Goal: Use online tool/utility: Utilize a website feature to perform a specific function

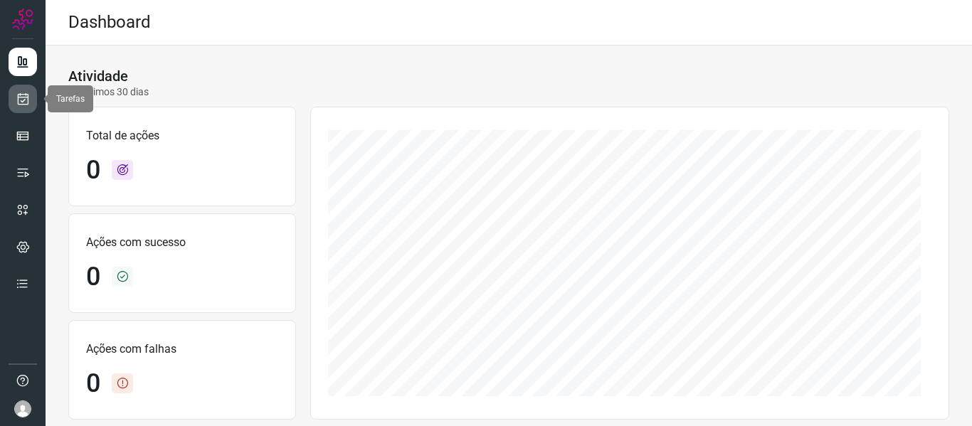
click at [16, 112] on link at bounding box center [23, 99] width 28 height 28
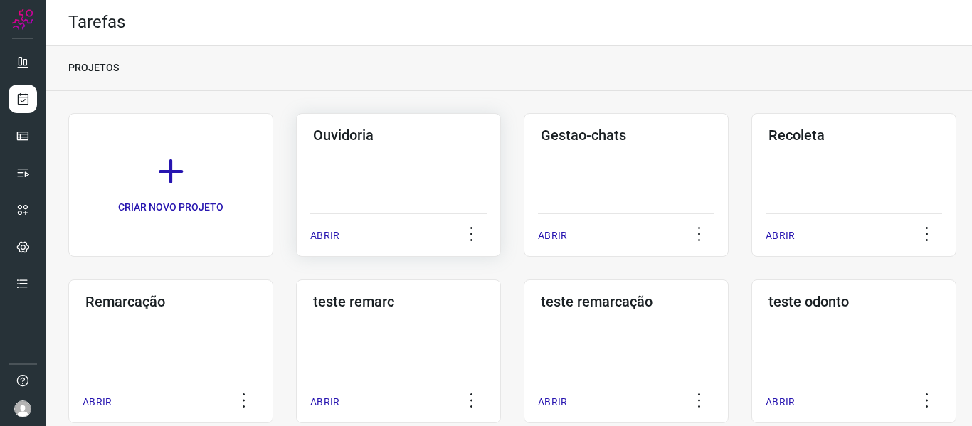
click at [344, 238] on div "ABRIR" at bounding box center [398, 232] width 176 height 36
click at [325, 234] on p "ABRIR" at bounding box center [324, 235] width 29 height 15
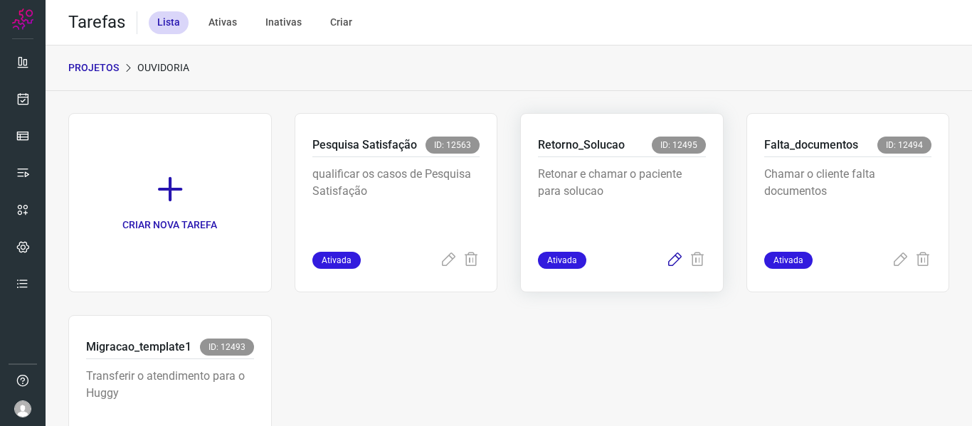
click at [666, 261] on icon at bounding box center [674, 260] width 17 height 17
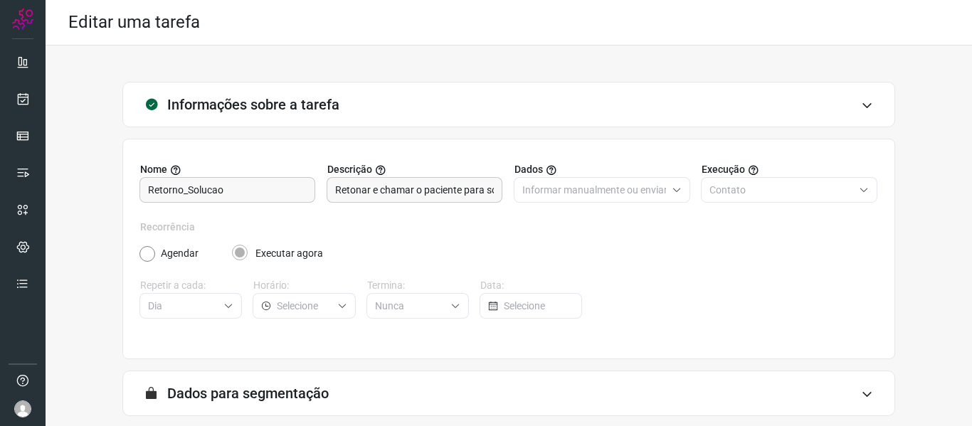
scroll to position [130, 0]
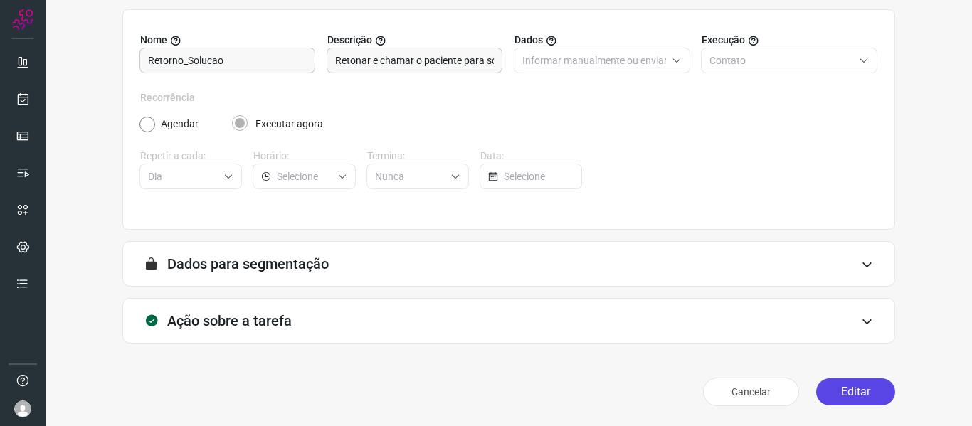
click at [846, 390] on button "Editar" at bounding box center [855, 392] width 79 height 27
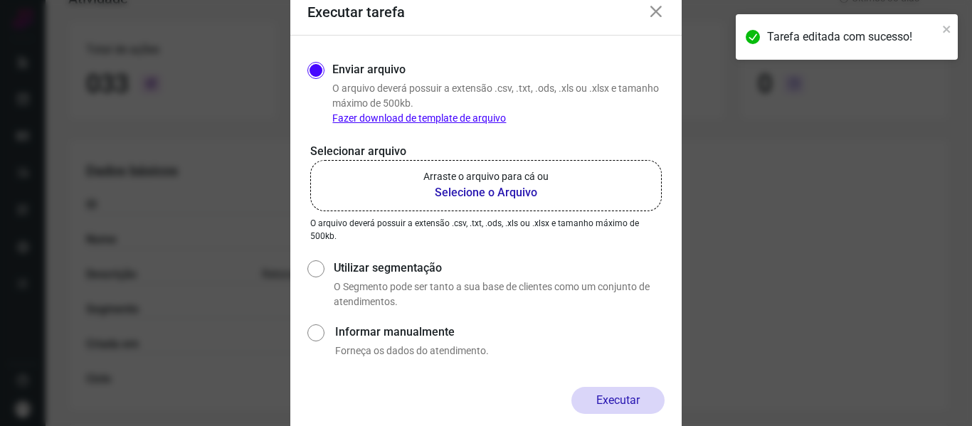
click at [548, 179] on p "Arraste o arquivo para cá ou" at bounding box center [485, 176] width 125 height 15
click at [0, 0] on input "Arraste o arquivo para cá ou Selecione o Arquivo" at bounding box center [0, 0] width 0 height 0
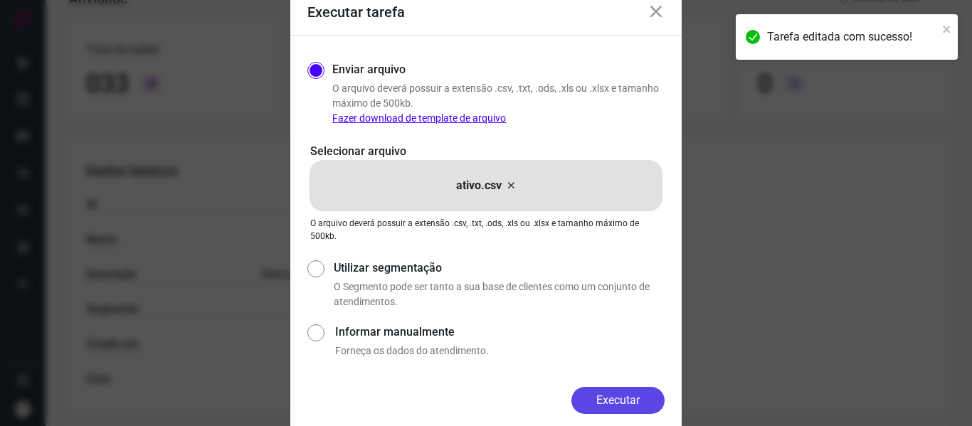
click at [592, 401] on button "Executar" at bounding box center [617, 400] width 93 height 27
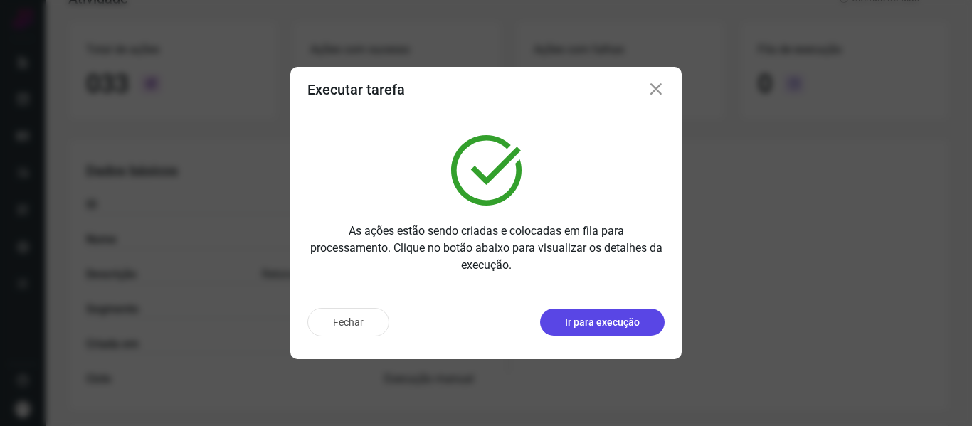
click at [628, 322] on p "Ir para execução" at bounding box center [602, 322] width 75 height 15
